Goal: Task Accomplishment & Management: Use online tool/utility

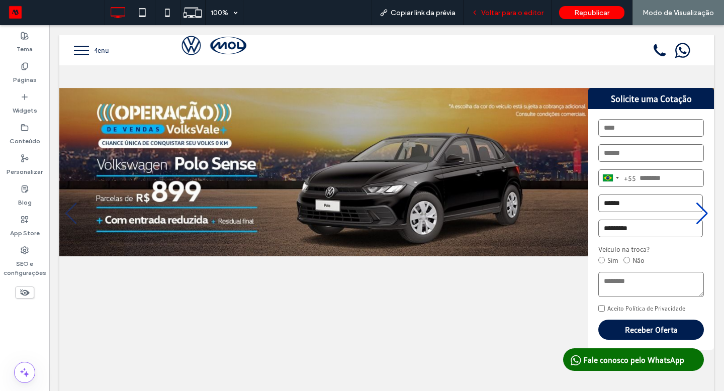
click at [535, 9] on span "Voltar para o editor" at bounding box center [512, 13] width 62 height 9
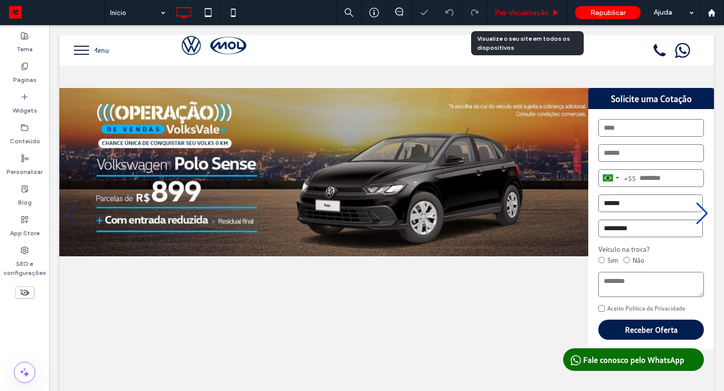
click at [530, 13] on span "Pré-Visualizaçāo" at bounding box center [522, 13] width 54 height 9
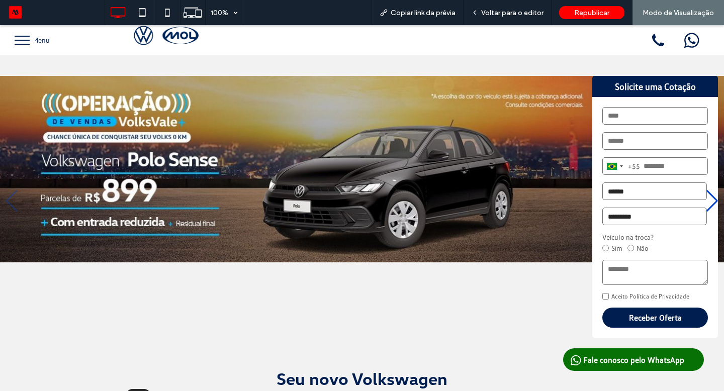
click at [530, 13] on span "Voltar para o editor" at bounding box center [512, 13] width 62 height 9
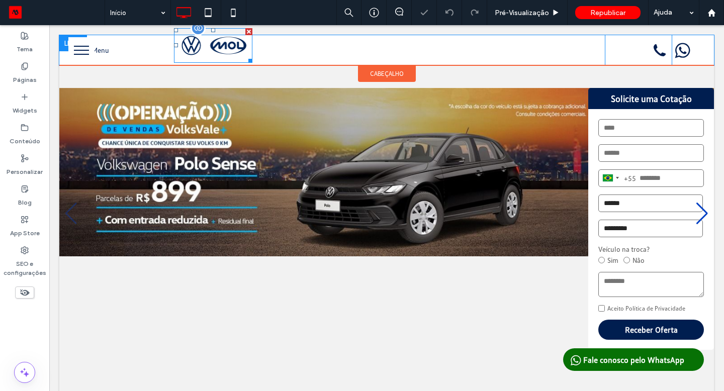
click at [219, 52] on img at bounding box center [213, 45] width 78 height 35
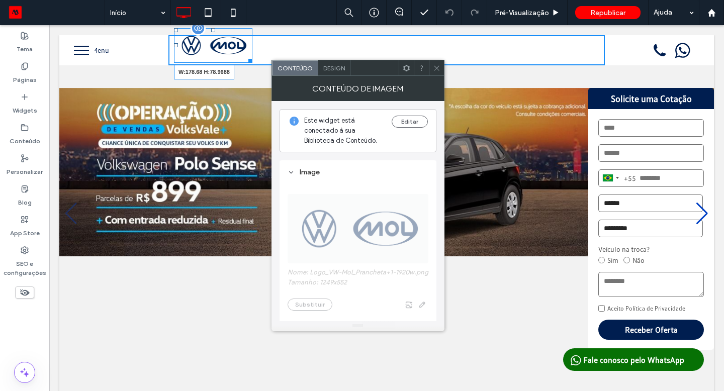
drag, startPoint x: 248, startPoint y: 59, endPoint x: 252, endPoint y: 64, distance: 6.4
click at [252, 63] on div "W:178.68 H:78.9688" at bounding box center [213, 45] width 78 height 35
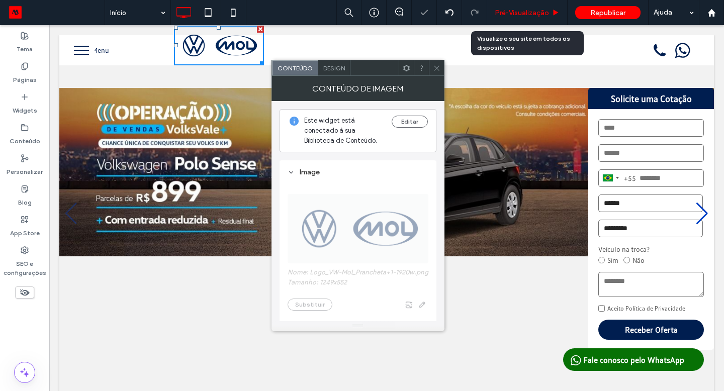
click at [510, 11] on span "Pré-Visualizaçāo" at bounding box center [522, 13] width 54 height 9
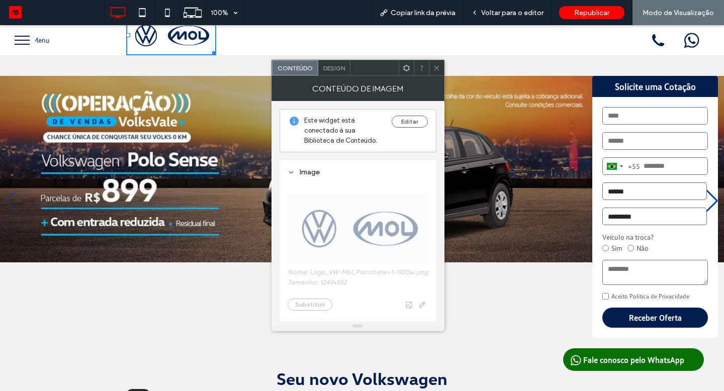
click at [330, 72] on div "Design" at bounding box center [334, 67] width 32 height 15
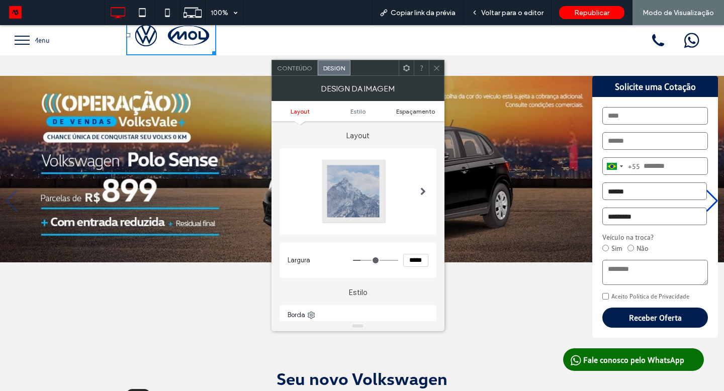
click at [403, 110] on span "Espaçamento" at bounding box center [415, 112] width 39 height 8
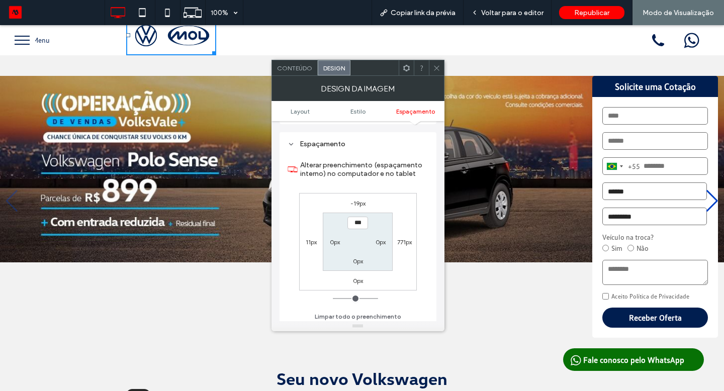
scroll to position [421, 0]
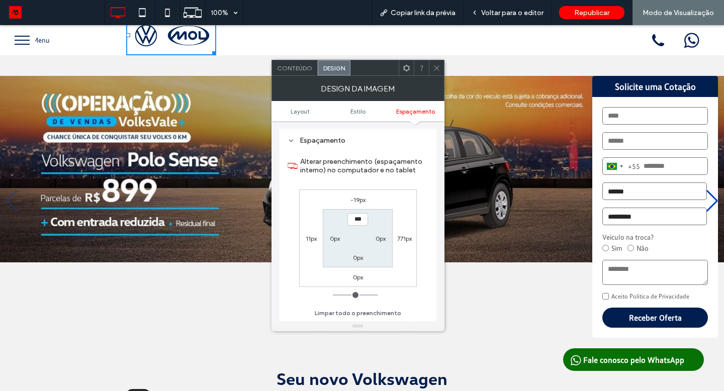
click at [359, 202] on label "-19px" at bounding box center [357, 200] width 15 height 8
type input "*"
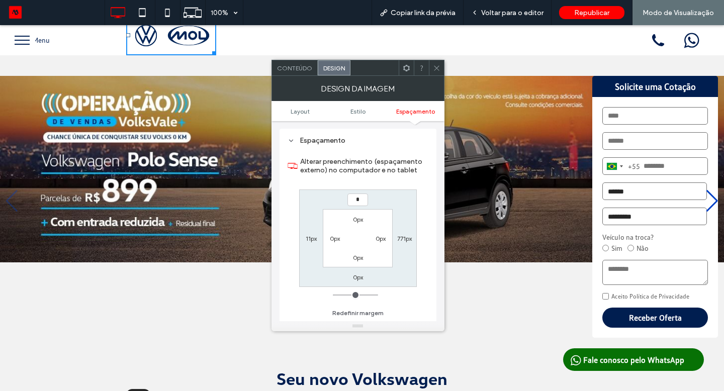
type input "*"
type input "***"
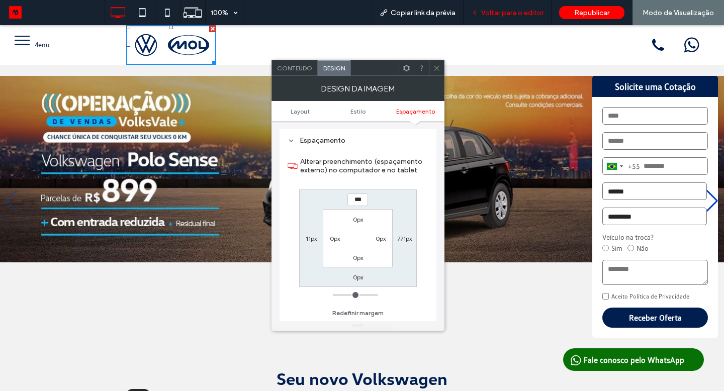
click at [516, 17] on span "Voltar para o editor" at bounding box center [512, 13] width 62 height 9
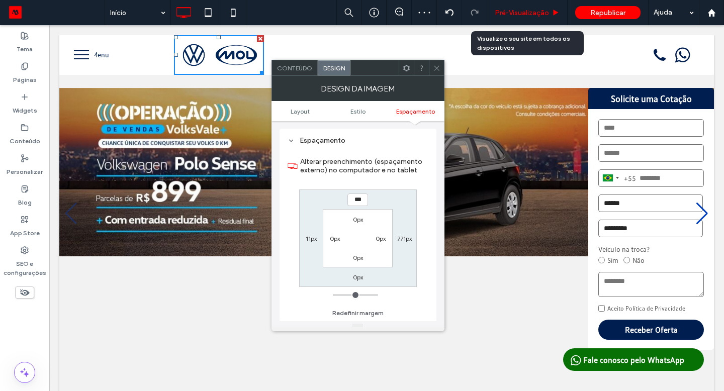
click at [543, 12] on span "Pré-Visualizaçāo" at bounding box center [522, 13] width 54 height 9
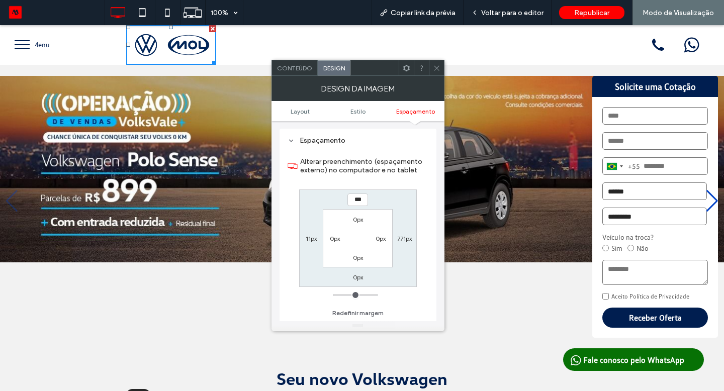
click at [440, 63] on div at bounding box center [436, 67] width 15 height 15
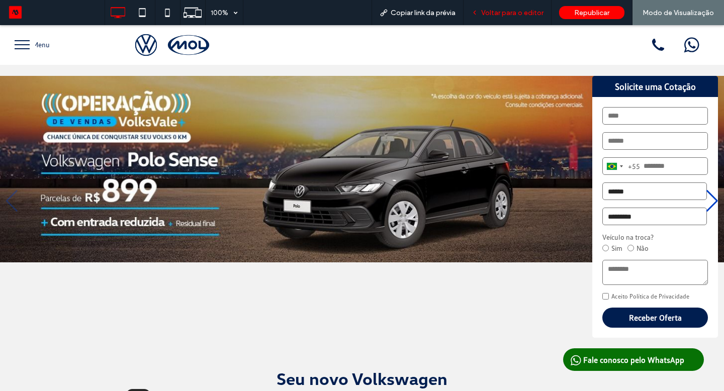
click at [530, 13] on span "Voltar para o editor" at bounding box center [512, 13] width 62 height 9
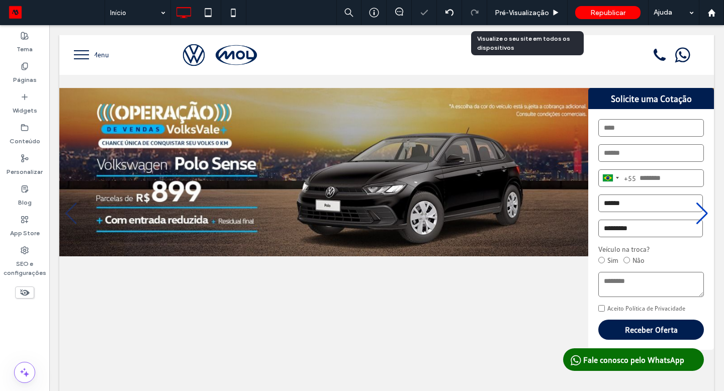
click at [530, 13] on span "Pré-Visualizaçāo" at bounding box center [522, 13] width 54 height 9
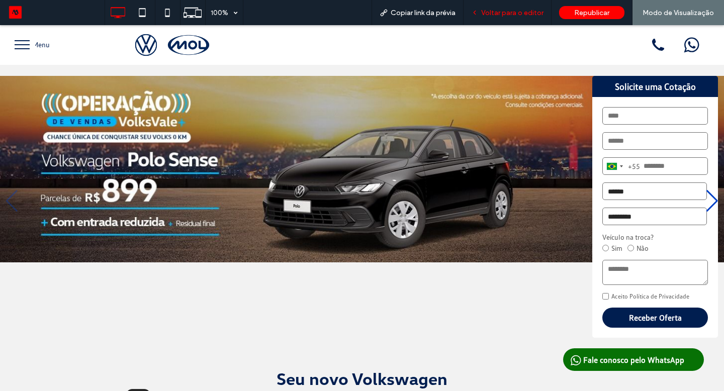
click at [510, 17] on div "Voltar para o editor" at bounding box center [508, 12] width 88 height 25
click at [513, 13] on span "Voltar para o editor" at bounding box center [512, 13] width 62 height 9
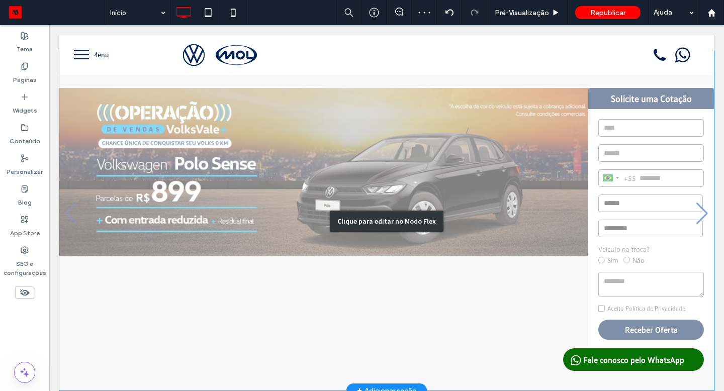
click at [468, 157] on div "Clique para editar no Modo Flex" at bounding box center [386, 220] width 655 height 339
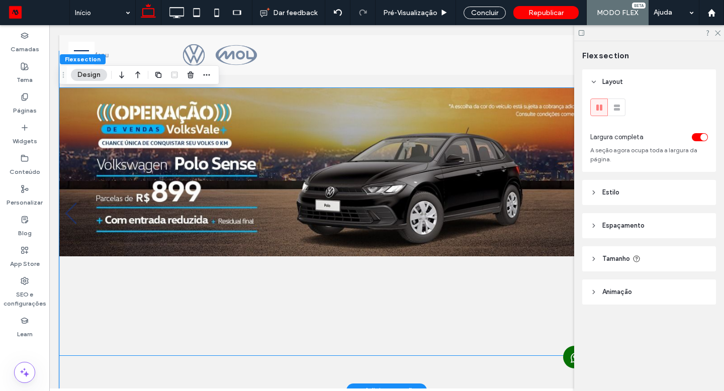
click at [204, 171] on img "1 / 8" at bounding box center [382, 172] width 647 height 168
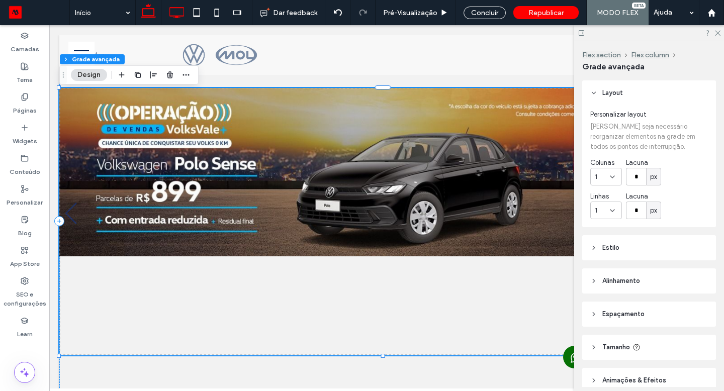
click at [184, 13] on icon at bounding box center [176, 13] width 20 height 20
type input "***"
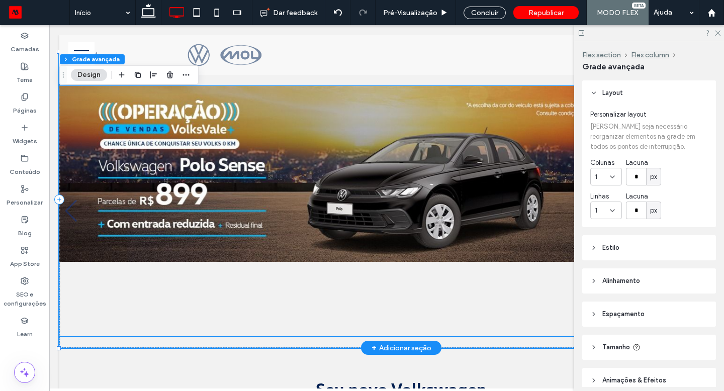
click at [324, 121] on img "1 / 8" at bounding box center [397, 174] width 676 height 176
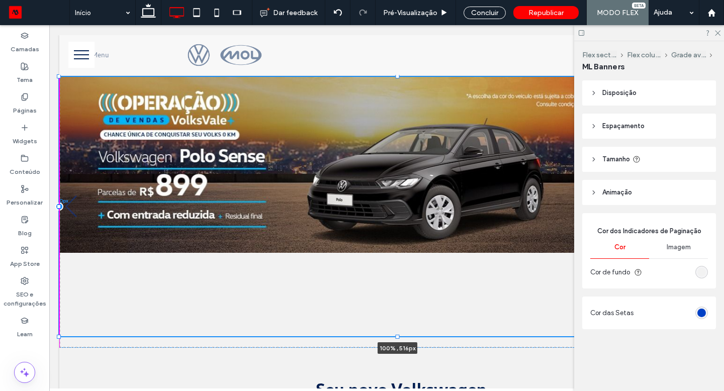
drag, startPoint x: 58, startPoint y: 86, endPoint x: 55, endPoint y: 77, distance: 9.7
type input "***"
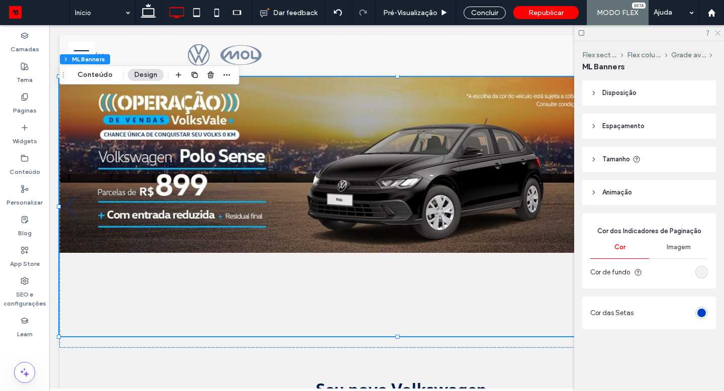
click at [717, 34] on icon at bounding box center [717, 32] width 7 height 7
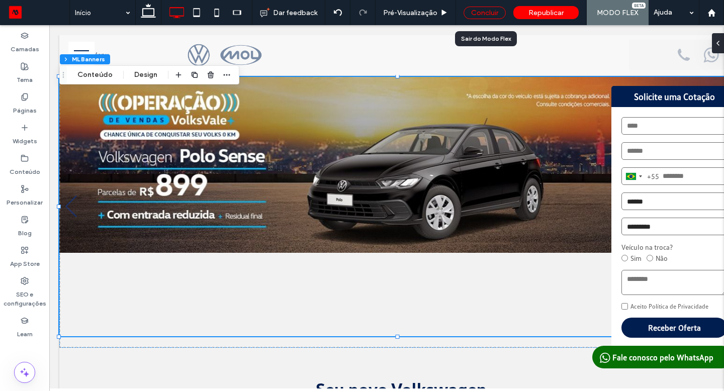
click at [486, 15] on div "Concluir" at bounding box center [485, 13] width 42 height 13
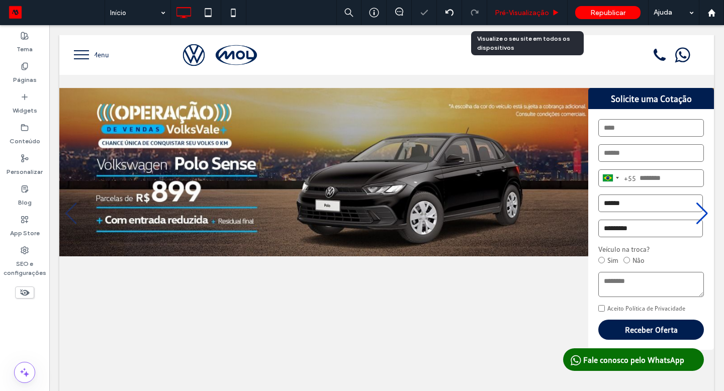
click at [509, 12] on span "Pré-Visualizaçāo" at bounding box center [522, 13] width 54 height 9
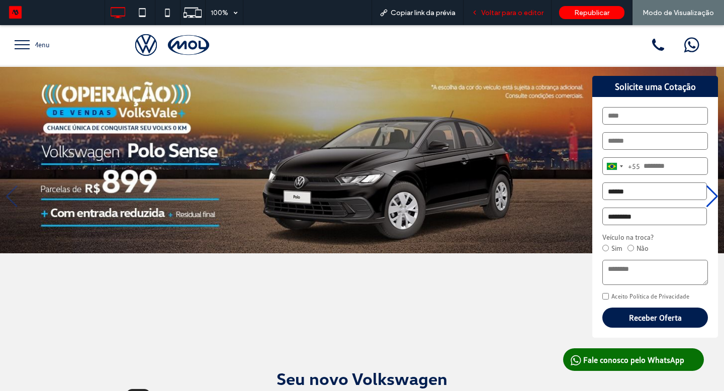
click at [519, 11] on span "Voltar para o editor" at bounding box center [512, 13] width 62 height 9
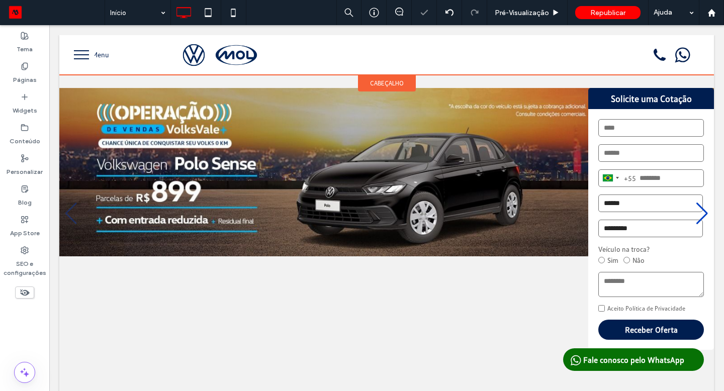
click at [377, 86] on span "cabeçalho" at bounding box center [387, 83] width 34 height 9
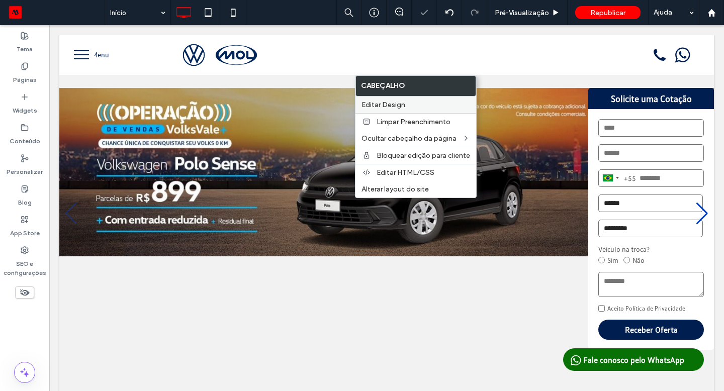
click at [390, 106] on span "Editar Design" at bounding box center [384, 105] width 44 height 9
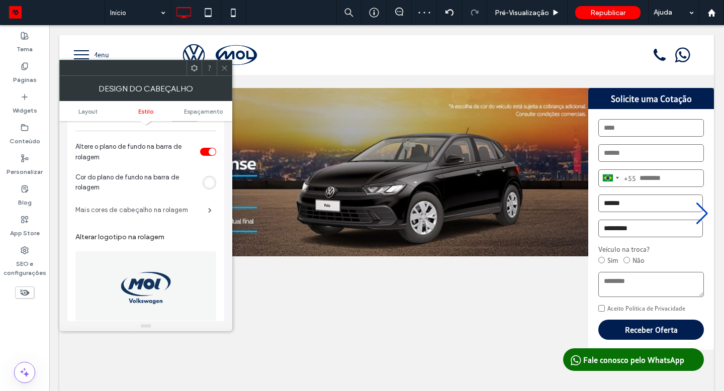
scroll to position [442, 0]
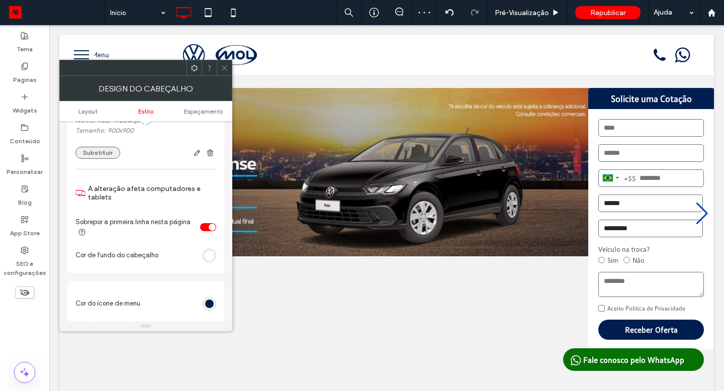
click at [93, 158] on button "Substituir" at bounding box center [97, 153] width 45 height 12
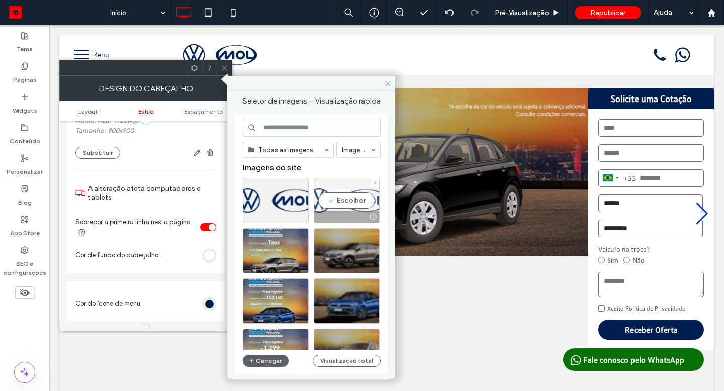
click at [340, 204] on div "Escolher" at bounding box center [347, 200] width 66 height 45
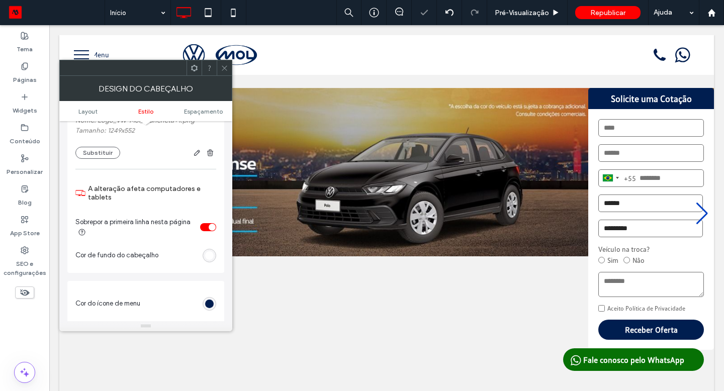
click at [223, 66] on use at bounding box center [224, 67] width 5 height 5
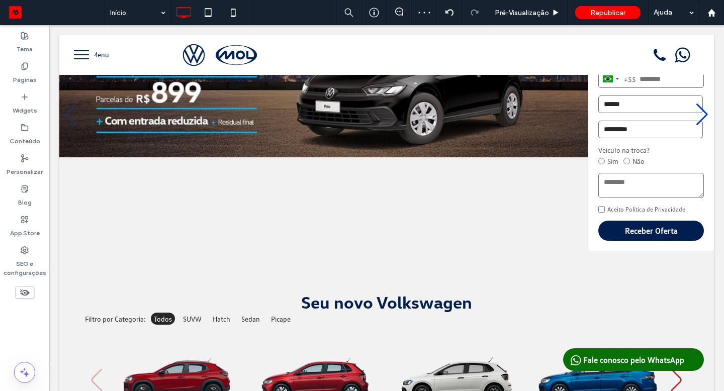
scroll to position [0, 0]
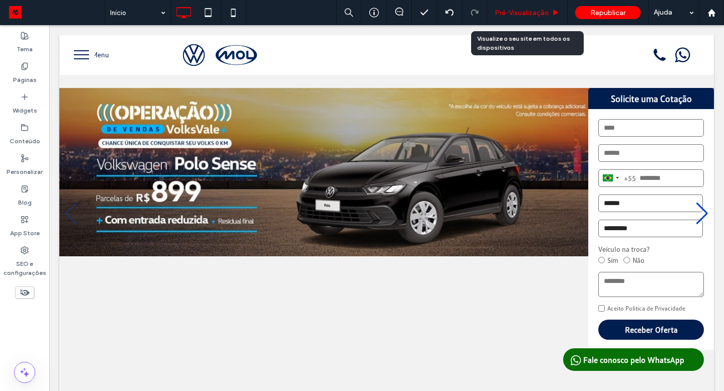
click at [543, 13] on span "Pré-Visualizaçāo" at bounding box center [522, 13] width 54 height 9
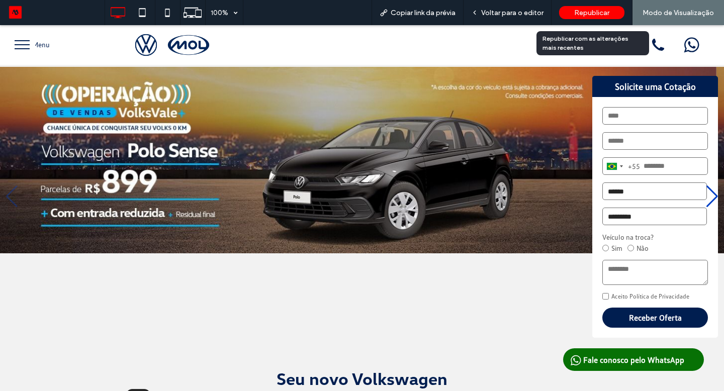
click at [572, 16] on div "Republicar" at bounding box center [591, 12] width 65 height 13
